Goal: Transaction & Acquisition: Download file/media

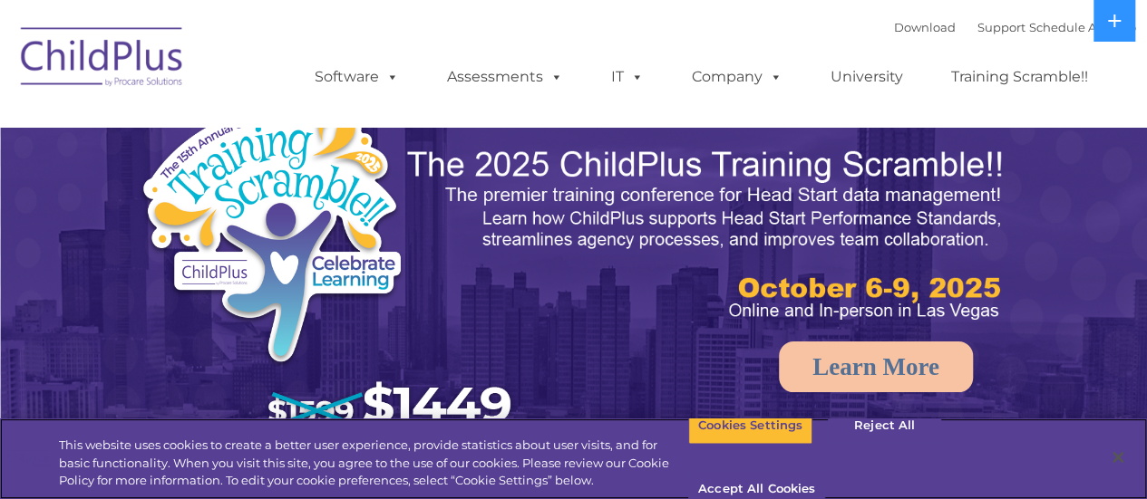
select select "MEDIUM"
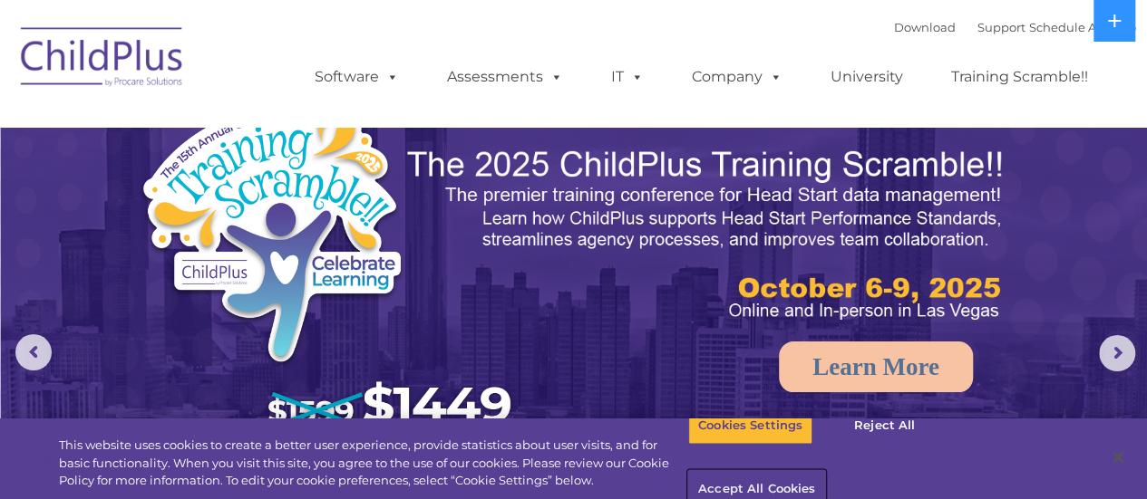
click at [825, 471] on button "Accept All Cookies" at bounding box center [756, 490] width 137 height 38
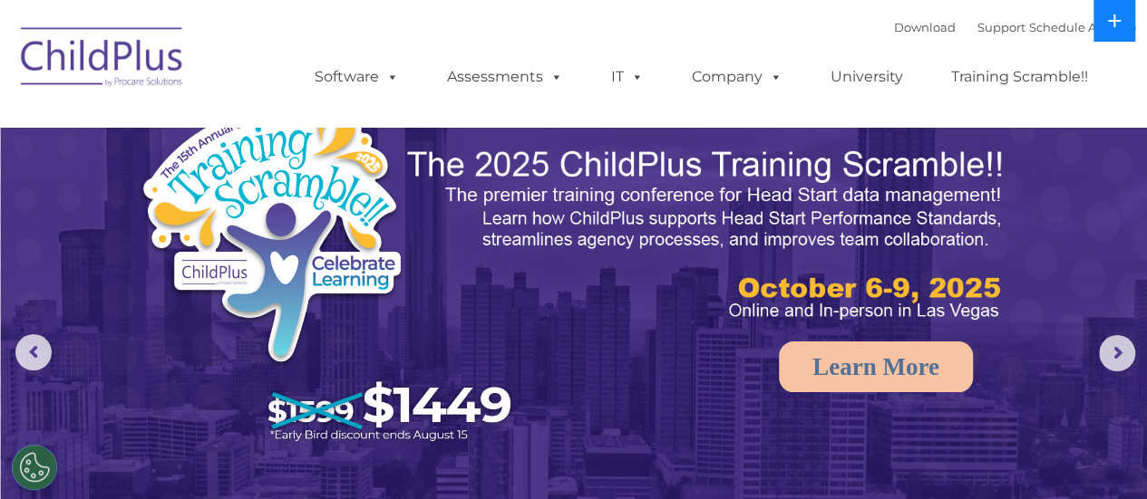
click at [1108, 24] on icon at bounding box center [1114, 21] width 15 height 15
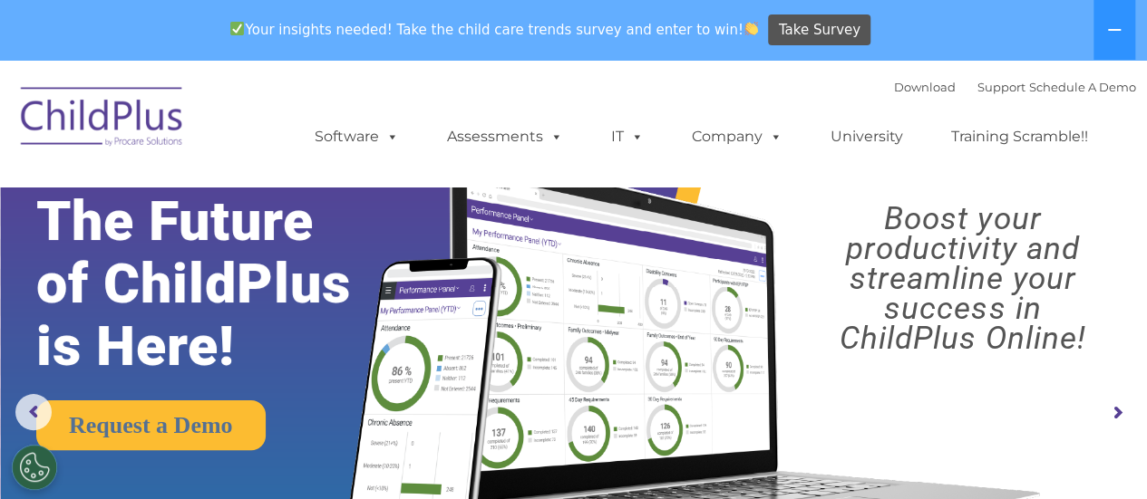
drag, startPoint x: 1146, startPoint y: 77, endPoint x: 1145, endPoint y: 157, distance: 79.8
click at [1145, 157] on nav "Download Support | Schedule A Demo  MENU MENU Software ChildPlus: The original…" at bounding box center [573, 123] width 1147 height 127
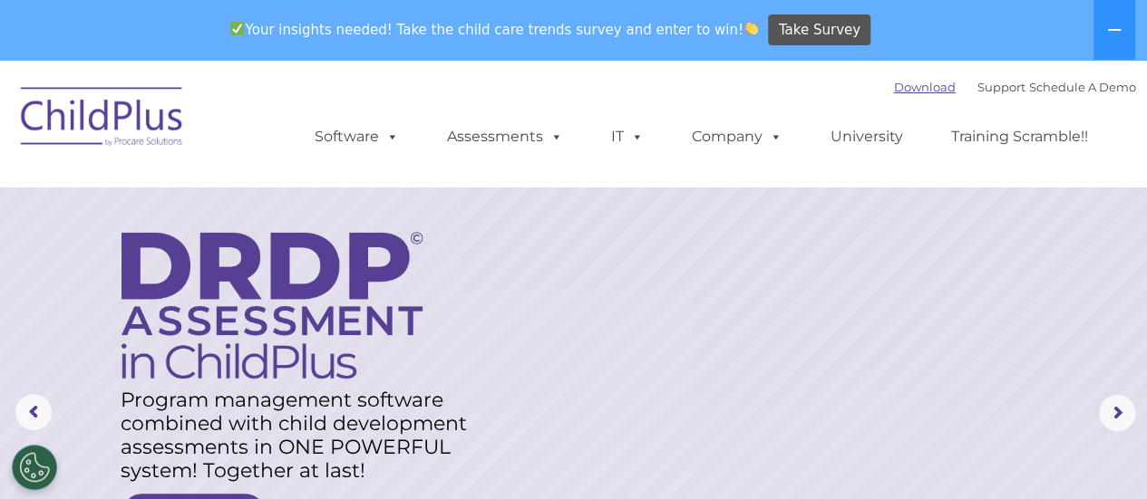
drag, startPoint x: 914, startPoint y: 91, endPoint x: 894, endPoint y: 90, distance: 20.0
click at [894, 90] on link "Download" at bounding box center [925, 87] width 62 height 15
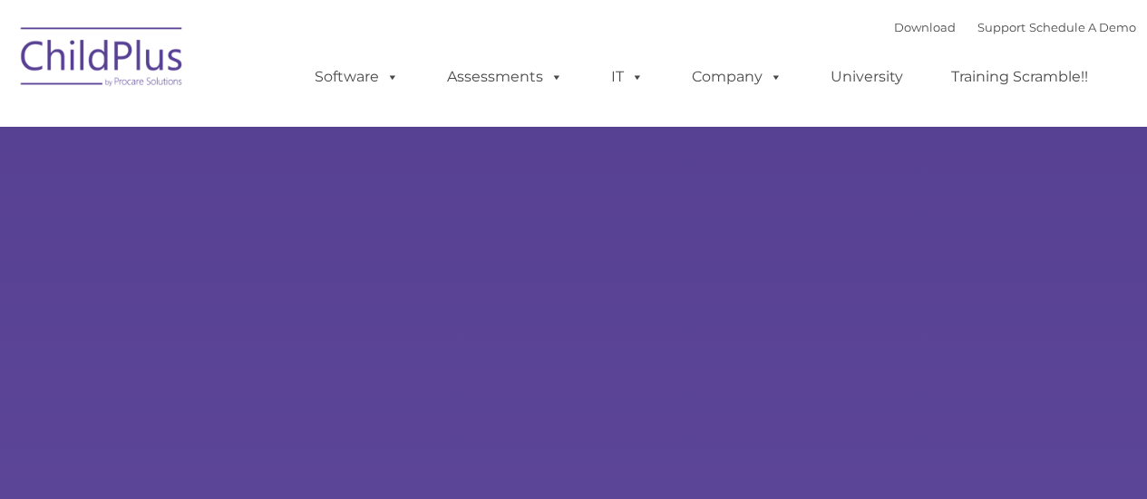
type input ""
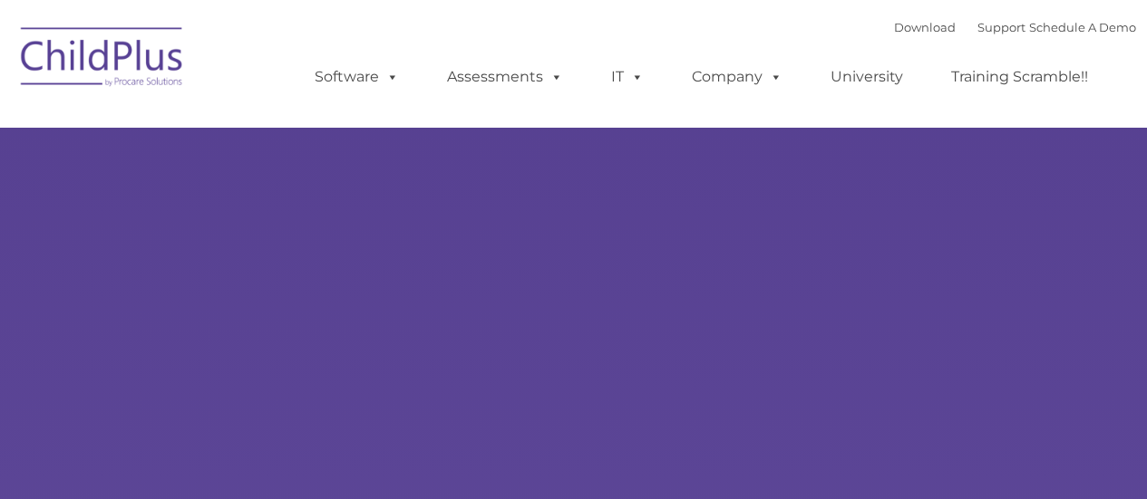
select select "MEDIUM"
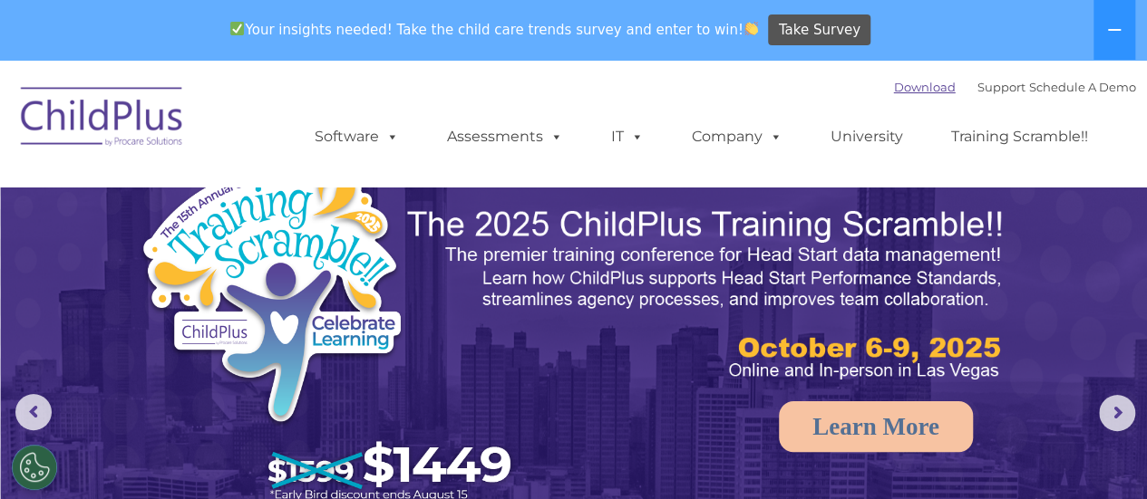
click at [894, 92] on link "Download" at bounding box center [925, 87] width 62 height 15
